Goal: Task Accomplishment & Management: Manage account settings

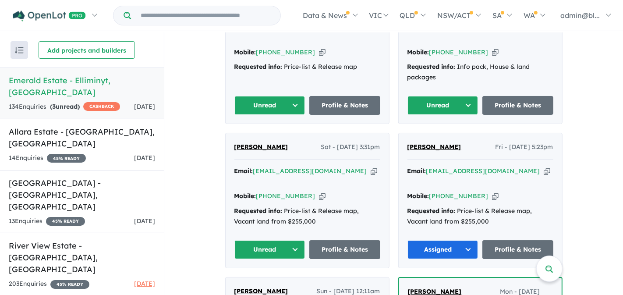
scroll to position [416, 0]
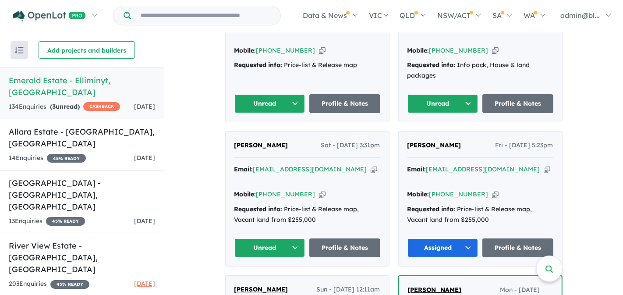
click at [287, 238] on button "Unread" at bounding box center [270, 247] width 71 height 19
click at [263, 278] on button "Assigned" at bounding box center [273, 288] width 76 height 20
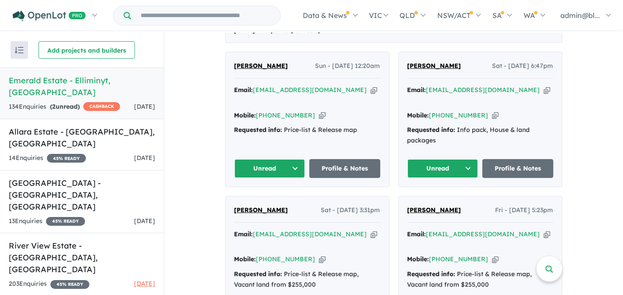
scroll to position [352, 0]
click at [544, 94] on icon "button" at bounding box center [547, 89] width 7 height 9
click at [492, 111] on icon "button" at bounding box center [495, 114] width 7 height 9
click at [440, 165] on button "Unread" at bounding box center [443, 168] width 71 height 19
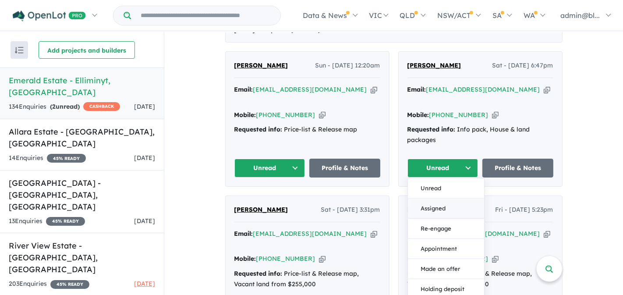
click at [425, 208] on button "Assigned" at bounding box center [446, 209] width 76 height 20
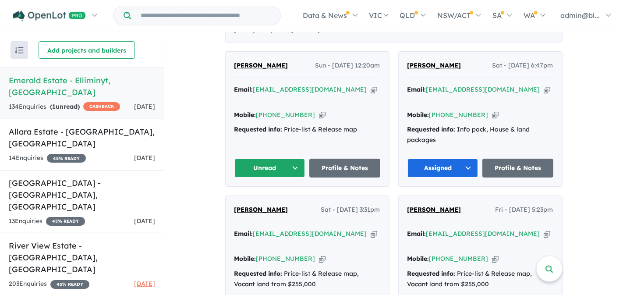
click at [371, 94] on icon "button" at bounding box center [374, 89] width 7 height 9
click at [319, 110] on icon "button" at bounding box center [322, 114] width 7 height 9
click at [284, 163] on button "Unread" at bounding box center [270, 168] width 71 height 19
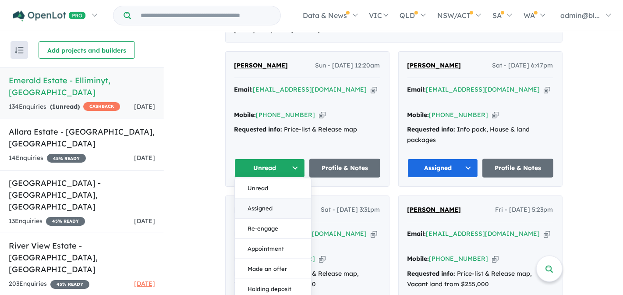
click at [280, 206] on button "Assigned" at bounding box center [273, 209] width 76 height 20
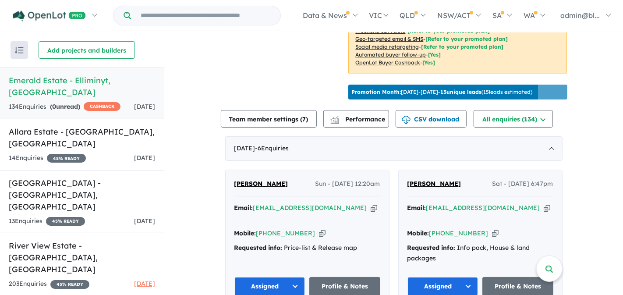
scroll to position [125, 0]
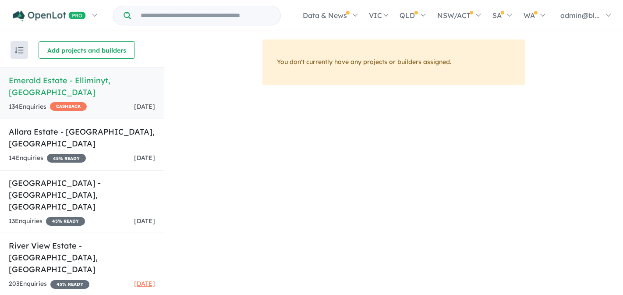
scroll to position [7, 0]
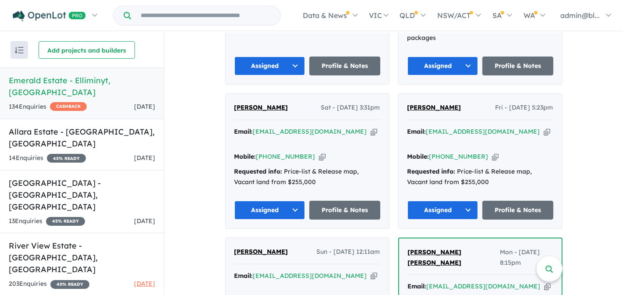
scroll to position [479, 0]
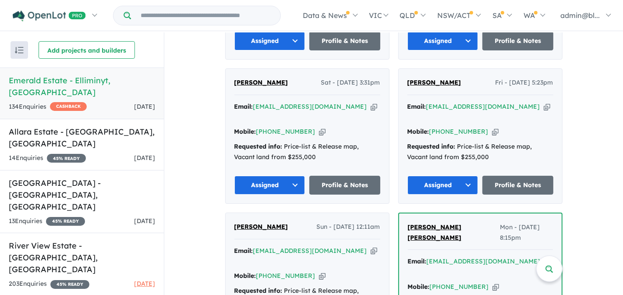
click at [371, 104] on icon "button" at bounding box center [374, 106] width 7 height 9
click at [319, 127] on icon "button" at bounding box center [322, 131] width 7 height 9
drag, startPoint x: 305, startPoint y: 80, endPoint x: 256, endPoint y: 81, distance: 49.1
click at [256, 81] on div "Geevin Pathiranagama Sat - 13/09/2025, 3:31pm" at bounding box center [308, 87] width 146 height 18
copy span "Pathiranagama"
